Goal: Communication & Community: Answer question/provide support

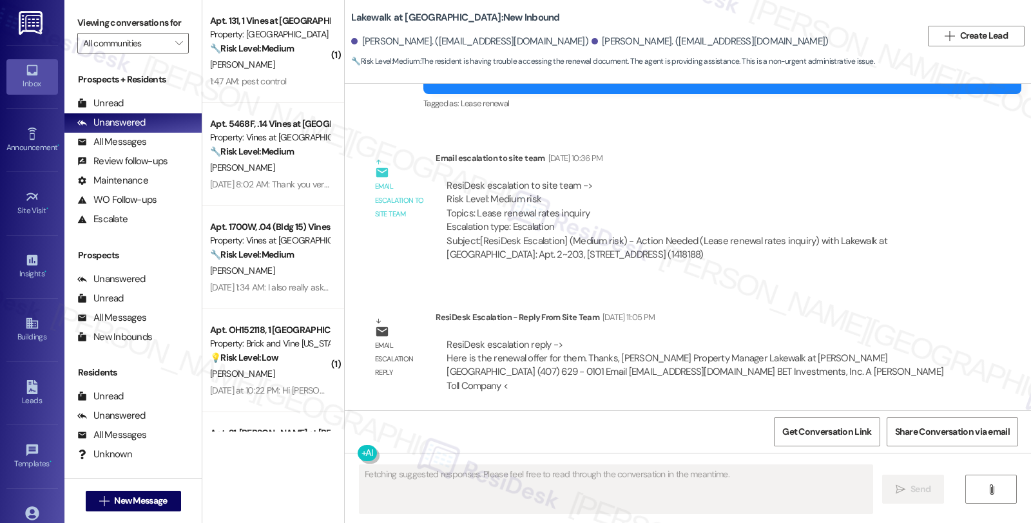
scroll to position [2215, 0]
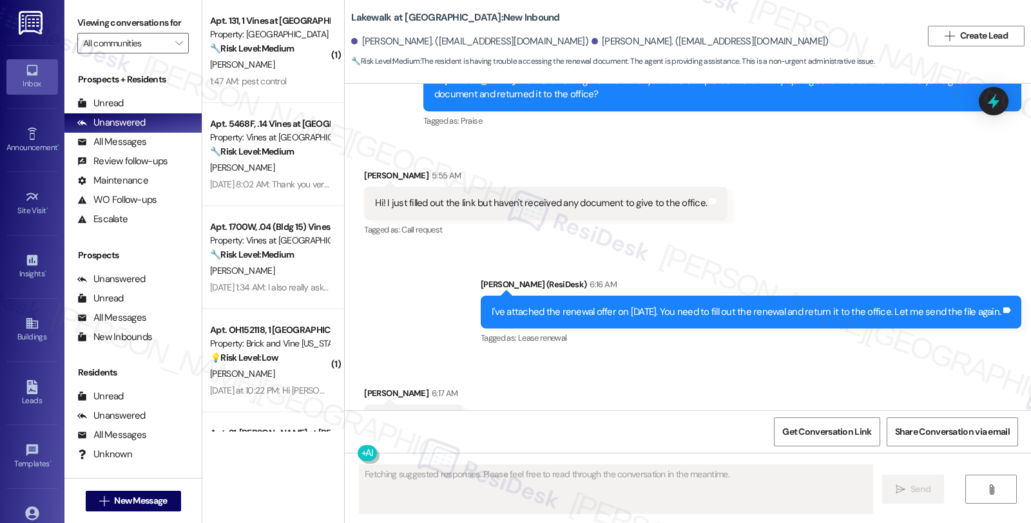
click at [985, 358] on div "Received via SMS [PERSON_NAME] 6:17 AM Okay Tags and notes Tagged as: Positive …" at bounding box center [688, 412] width 686 height 109
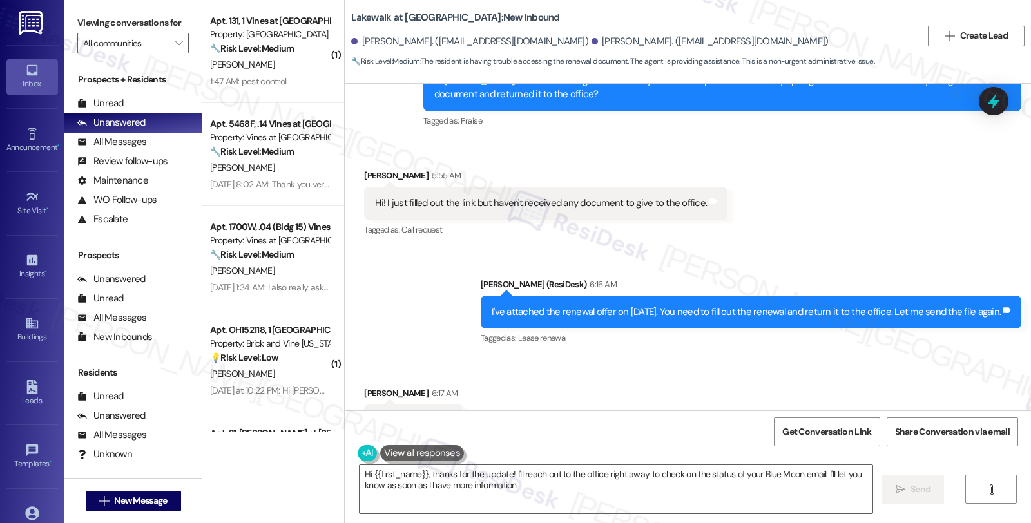
type textarea "Hi {{first_name}}, thanks for the update! I'll reach out to the office right aw…"
click at [872, 358] on div "Received via SMS [PERSON_NAME] 6:17 AM Okay Tags and notes Tagged as: Positive …" at bounding box center [688, 412] width 686 height 109
click at [982, 486] on button "" at bounding box center [991, 489] width 52 height 29
click at [134, 149] on div "All Messages" at bounding box center [111, 142] width 69 height 14
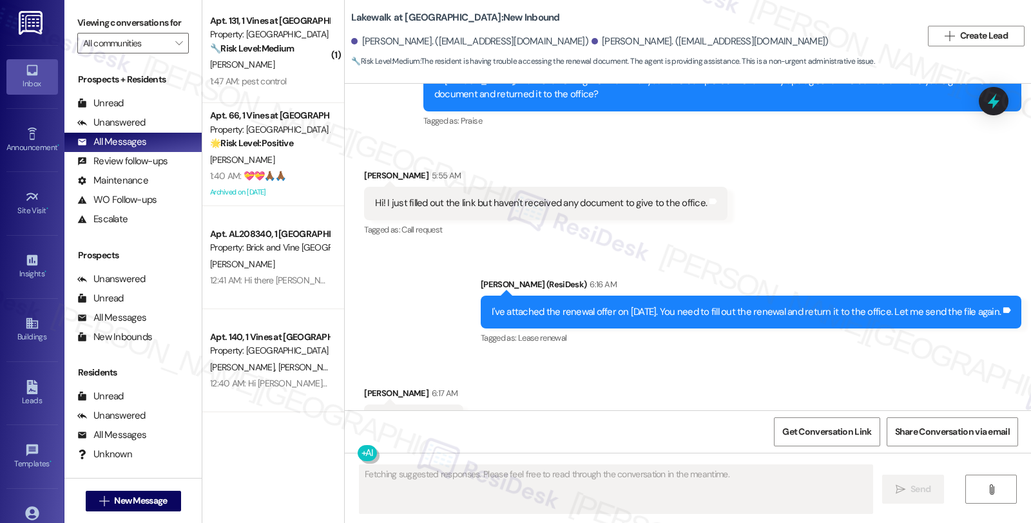
scroll to position [2429, 0]
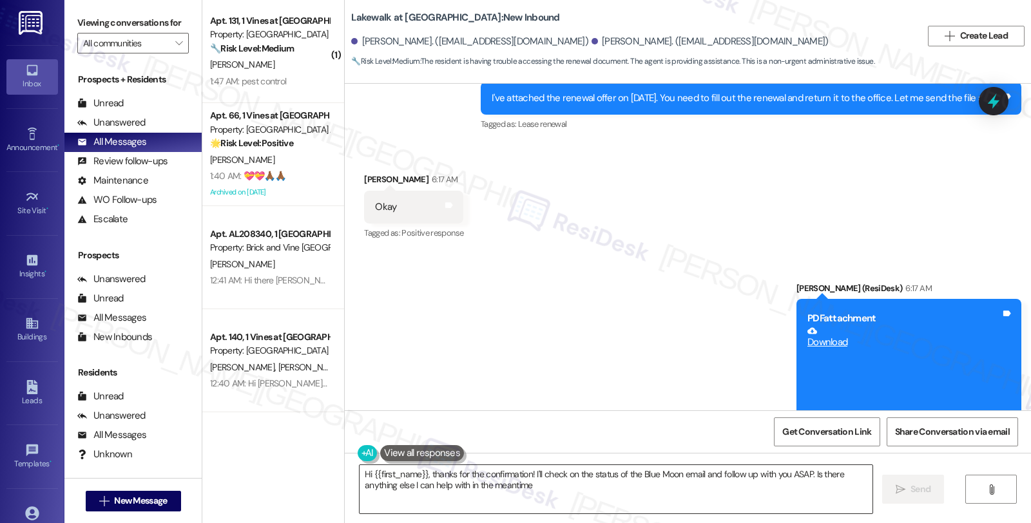
type textarea "Hi {{first_name}}, thanks for the confirmation! I'll check on the status of the…"
click at [864, 144] on div "Received via SMS [PERSON_NAME] 6:17 AM Okay Tags and notes Tagged as: Positive …" at bounding box center [688, 198] width 686 height 109
